Goal: Information Seeking & Learning: Learn about a topic

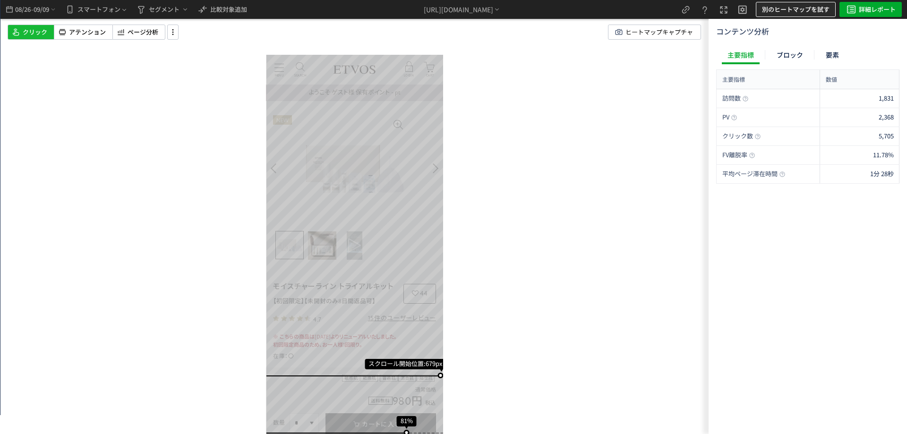
click at [818, 9] on span "別のヒートマップを試す" at bounding box center [796, 9] width 68 height 15
click at [786, 54] on p "β版ヒートマップ" at bounding box center [791, 53] width 102 height 17
click at [158, 12] on span "セグメント" at bounding box center [164, 9] width 31 height 15
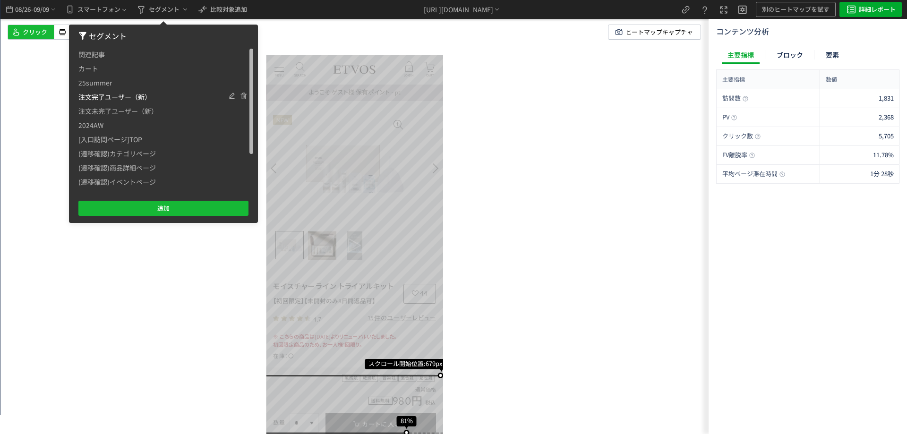
click at [139, 99] on span "注文完了ユーザー（新）" at bounding box center [114, 97] width 73 height 14
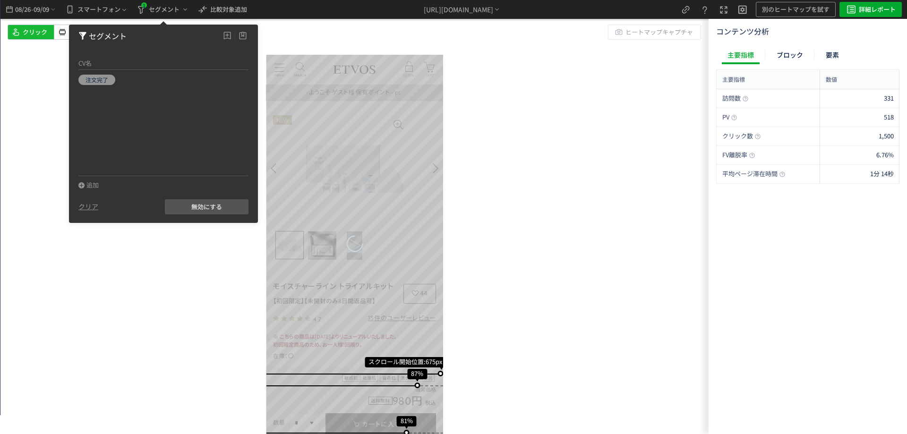
click at [124, 260] on div "スクロール開始位置:675px スクロール到達率 87% スクロール到達率 81% スクロール到達率 77% スクロール到達率 73% スクロール到達率 67…" at bounding box center [354, 217] width 708 height 434
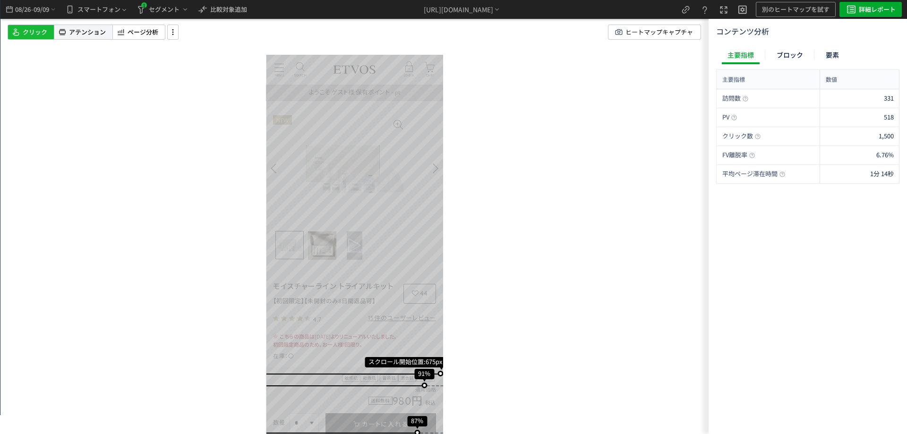
click at [94, 34] on span "アテンション" at bounding box center [87, 32] width 37 height 9
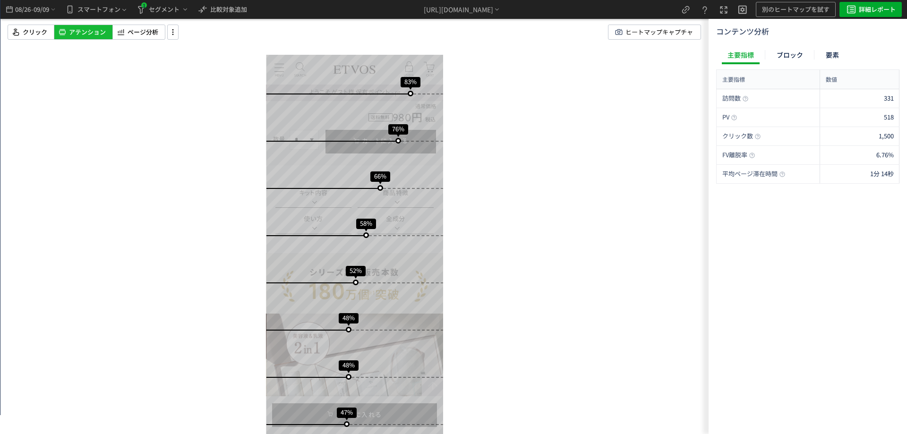
scroll to position [284, 0]
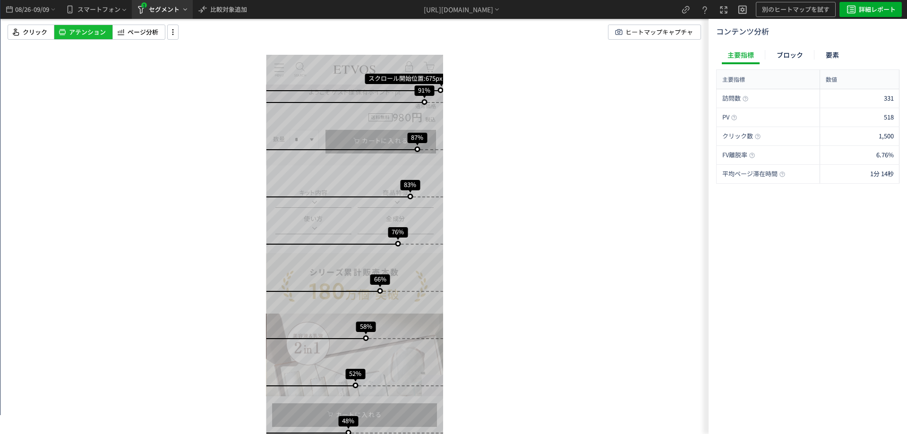
click at [182, 7] on span "セグメント" at bounding box center [168, 9] width 42 height 11
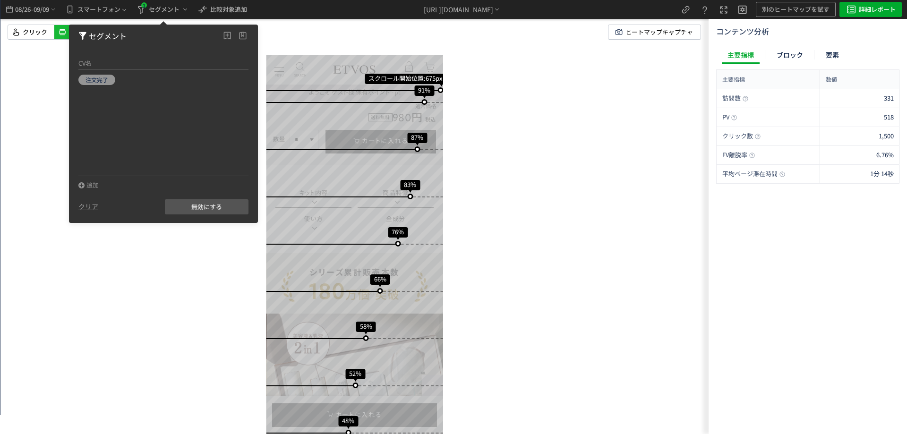
click at [148, 322] on div "スクロール開始位置:675px スクロール到達率 91% スクロール到達率 87% スクロール到達率 83% スクロール到達率 76% スクロール到達率 66…" at bounding box center [354, 217] width 708 height 434
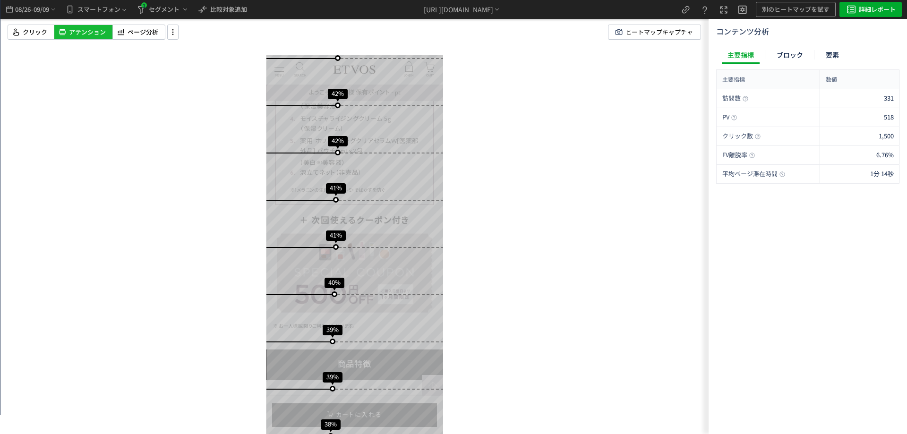
scroll to position [0, 0]
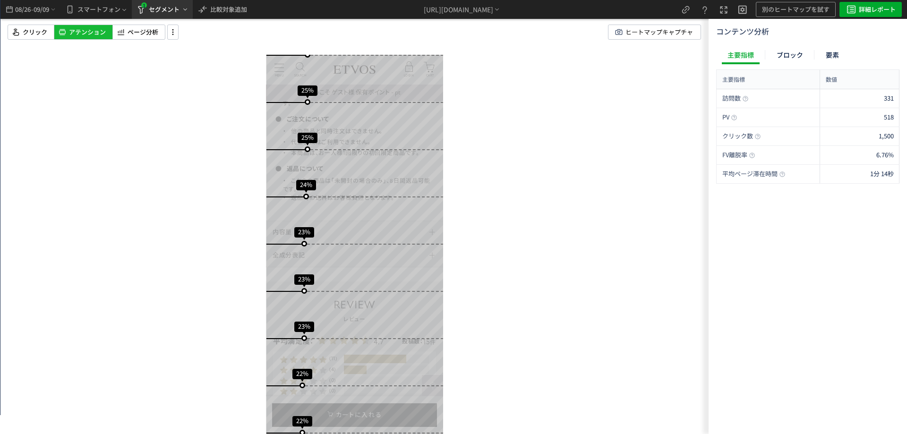
click at [168, 4] on span "セグメント" at bounding box center [164, 9] width 31 height 15
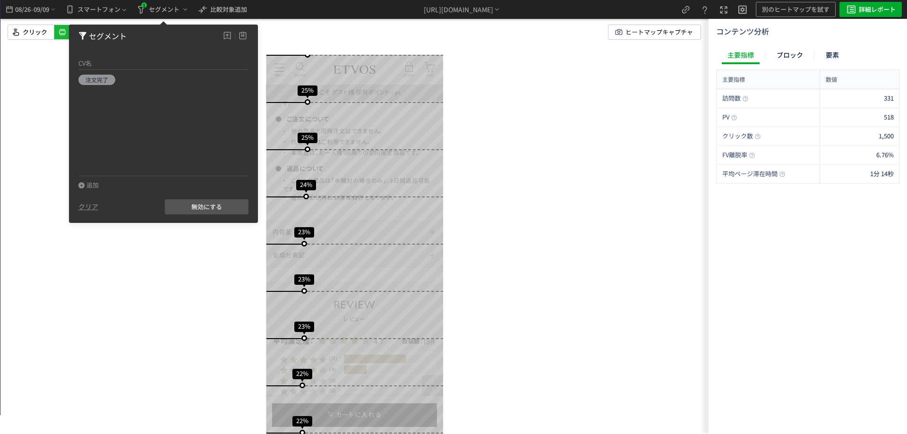
click at [44, 71] on div "スクロール開始位置:675px スクロール到達率 91% スクロール到達率 87% スクロール到達率 83% スクロール到達率 76% スクロール到達率 66…" at bounding box center [354, 217] width 708 height 434
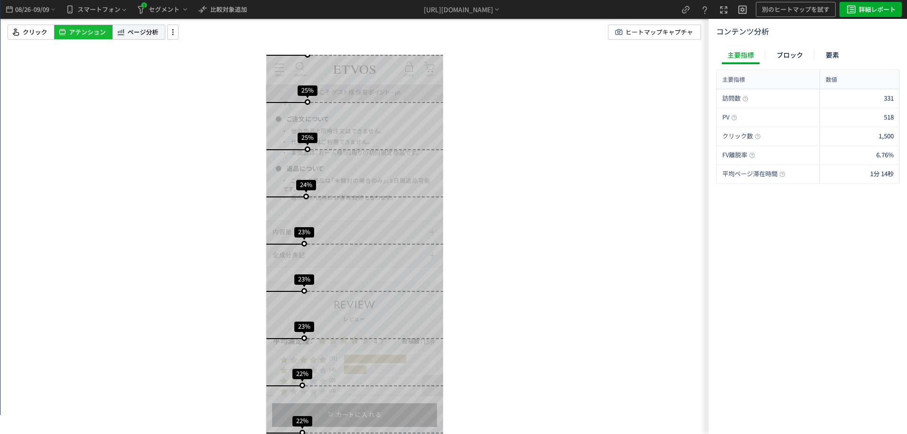
click at [129, 26] on div "ページ分析" at bounding box center [138, 32] width 53 height 15
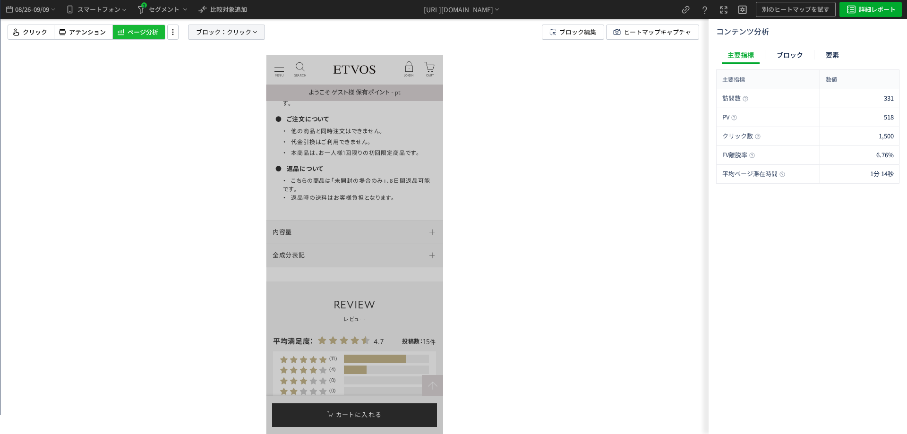
click at [207, 31] on span "ブロック：" at bounding box center [211, 32] width 31 height 14
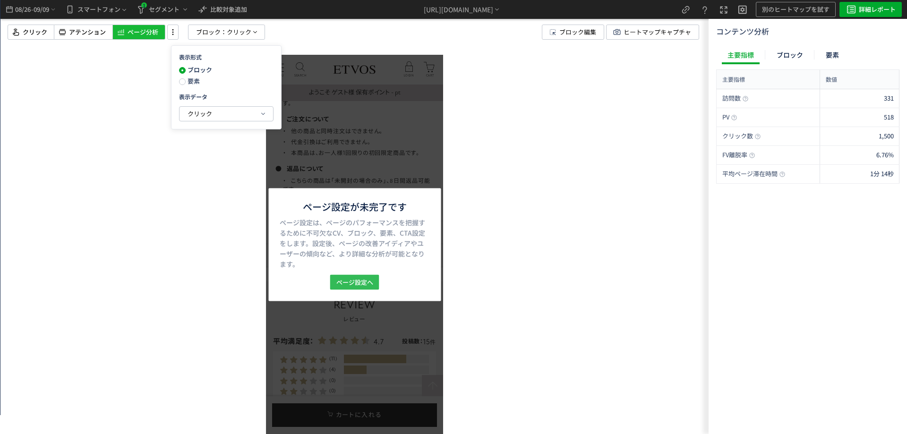
click at [376, 285] on button "ページ設定へ" at bounding box center [354, 282] width 49 height 15
